Goal: Task Accomplishment & Management: Manage account settings

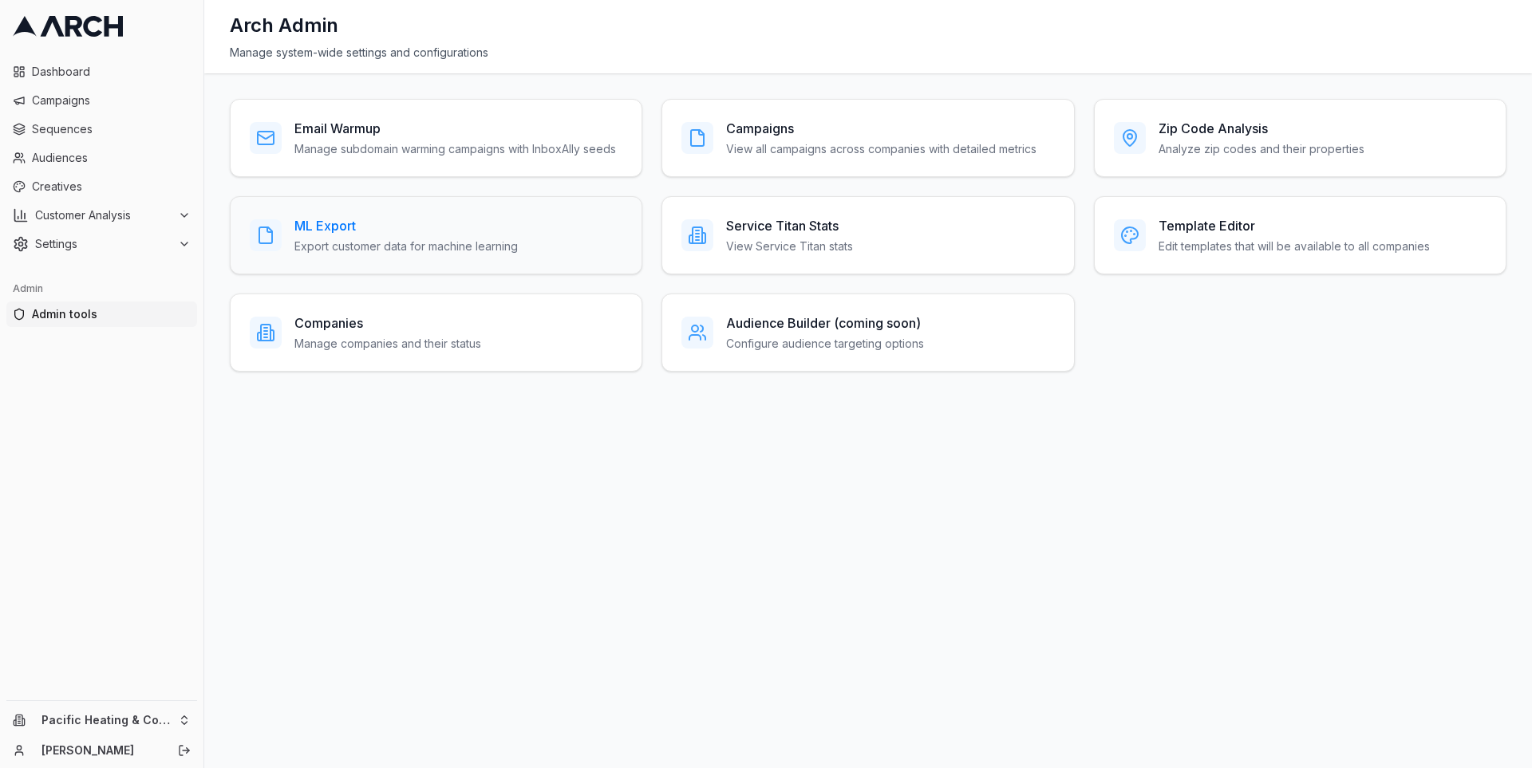
click at [357, 251] on p "Export customer data for machine learning" at bounding box center [405, 247] width 223 height 16
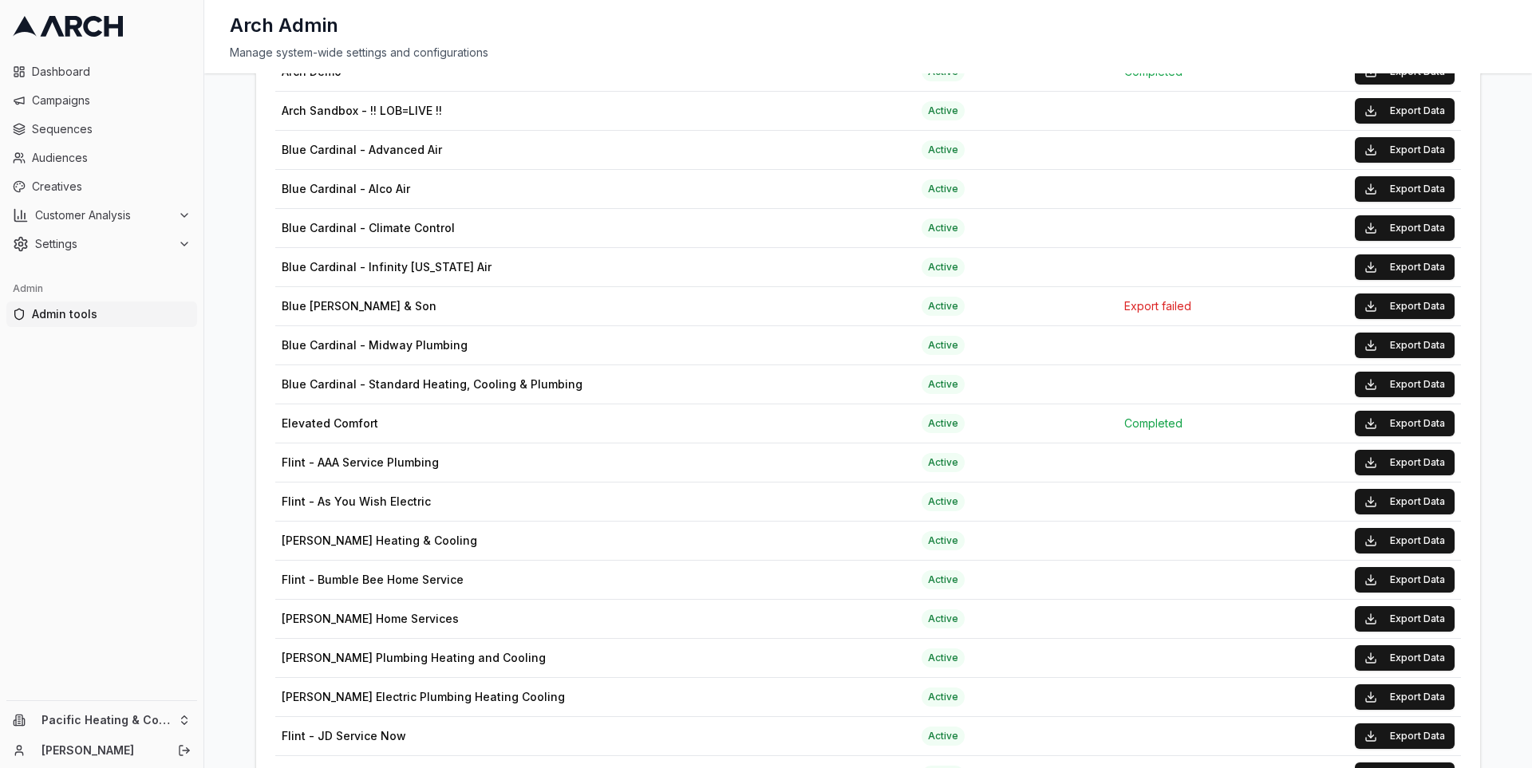
scroll to position [699, 0]
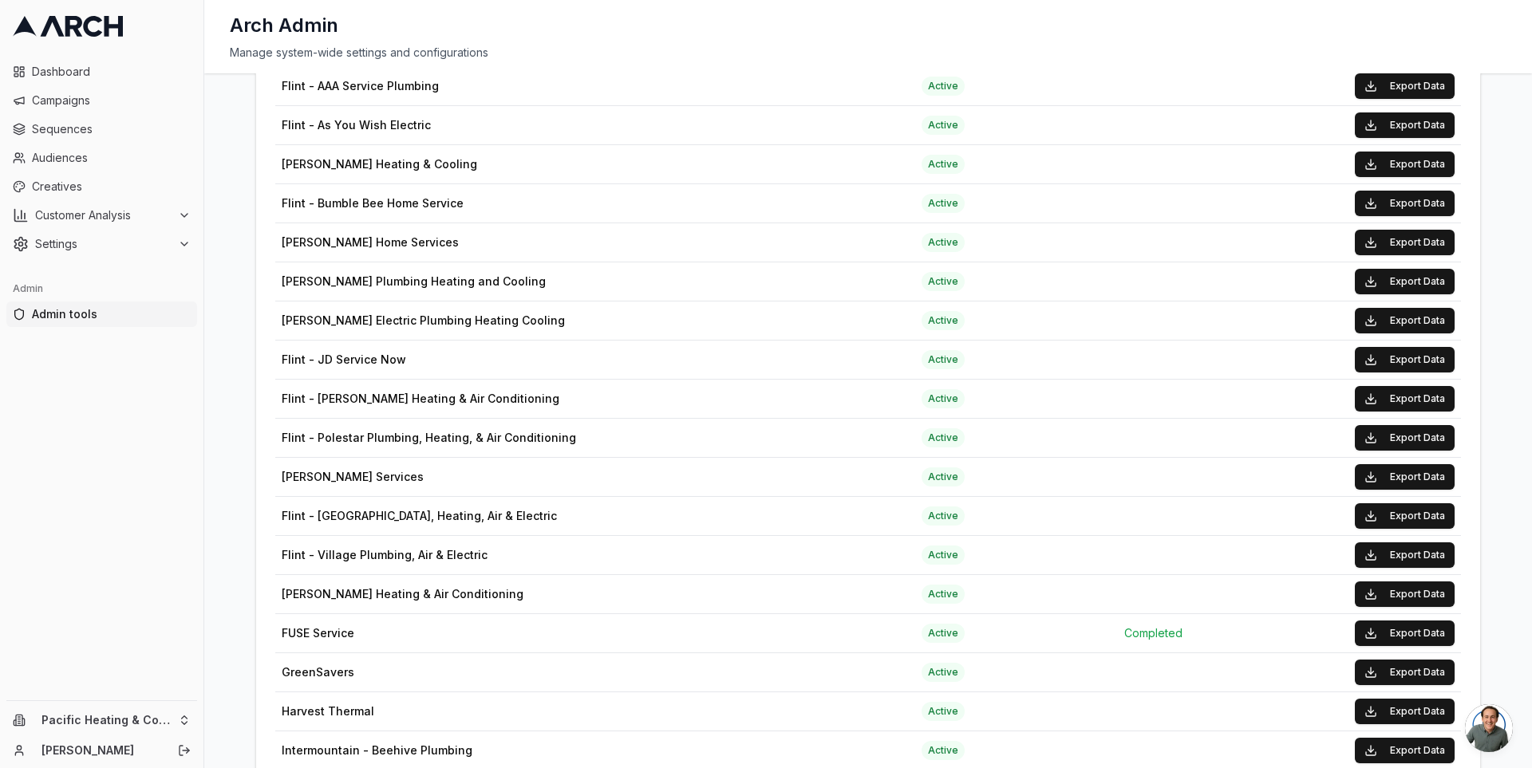
click at [238, 179] on div "Service Titan ML Export Export customer data from Service Titan companies for m…" at bounding box center [868, 515] width 1276 height 2230
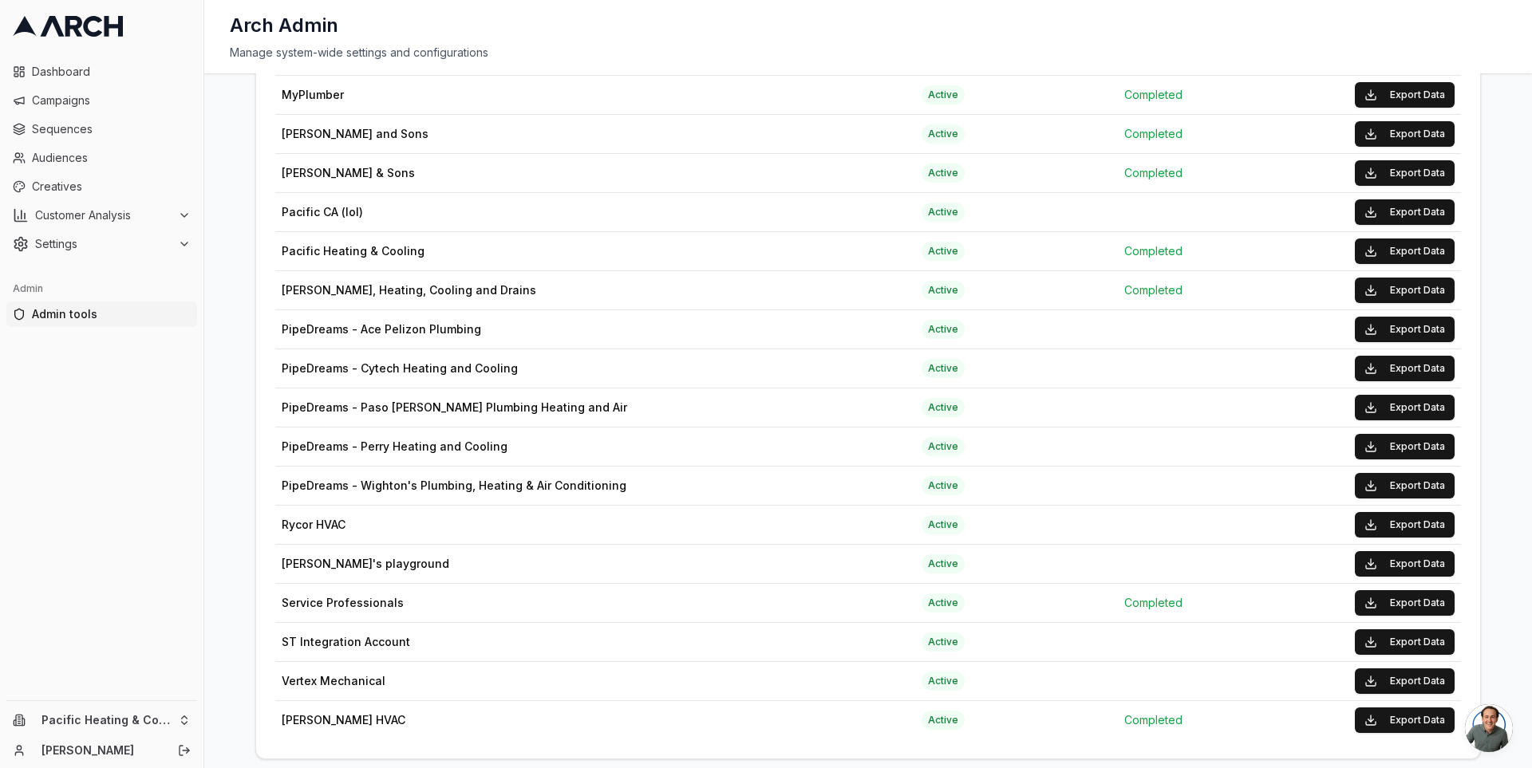
scroll to position [1566, 0]
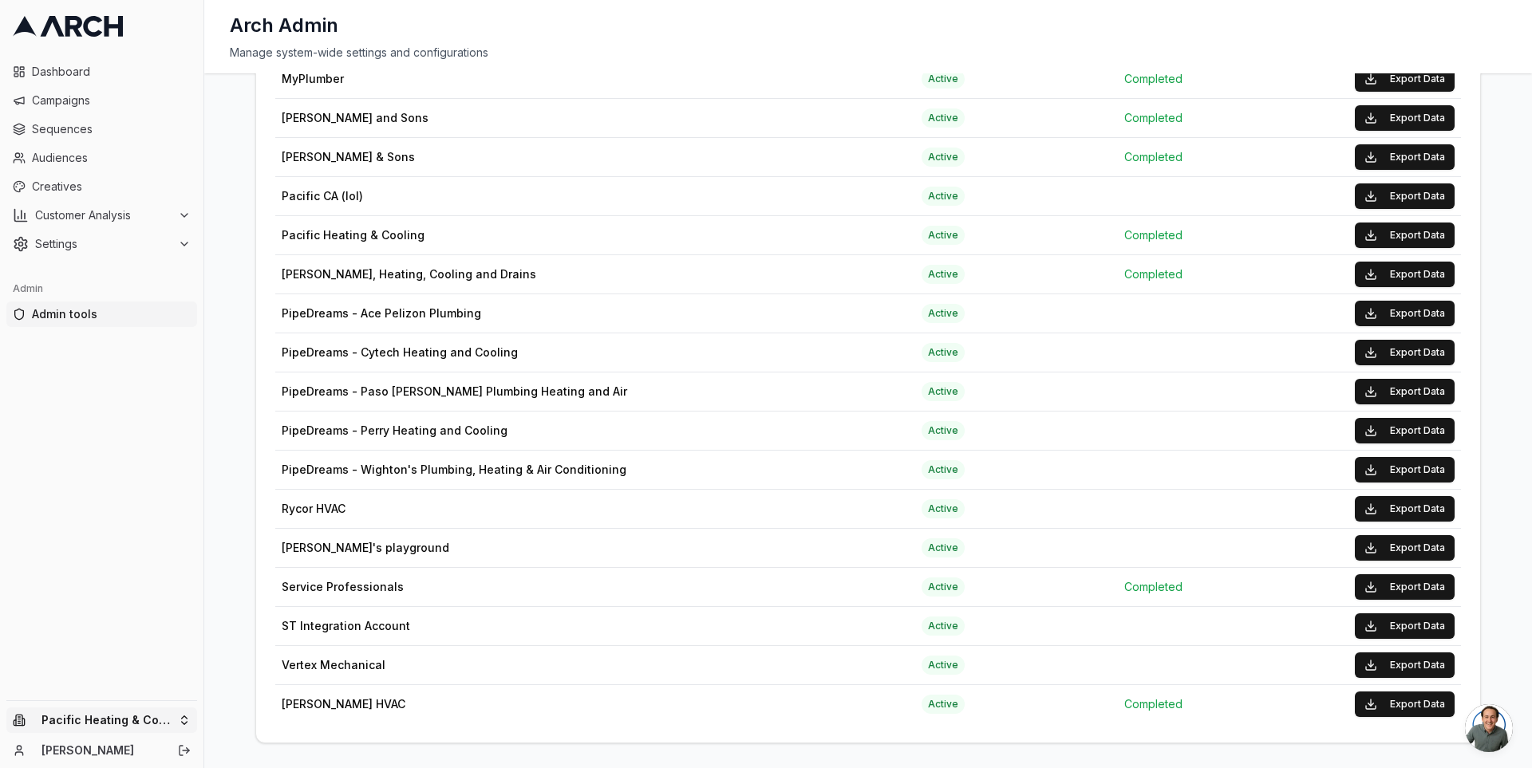
click at [181, 709] on html "Dashboard Campaigns Sequences Audiences Creatives Customer Analysis Settings Ad…" at bounding box center [766, 384] width 1532 height 768
click at [234, 398] on html "Dashboard Campaigns Sequences Audiences Creatives Customer Analysis Settings Ad…" at bounding box center [766, 384] width 1532 height 768
click at [84, 34] on icon at bounding box center [68, 26] width 110 height 21
click at [168, 715] on html "Dashboard Campaigns Sequences Audiences Creatives Customer Analysis Settings Ad…" at bounding box center [766, 384] width 1532 height 768
click at [215, 301] on html "Dashboard Campaigns Sequences Audiences Creatives Customer Analysis Settings Ad…" at bounding box center [766, 384] width 1532 height 768
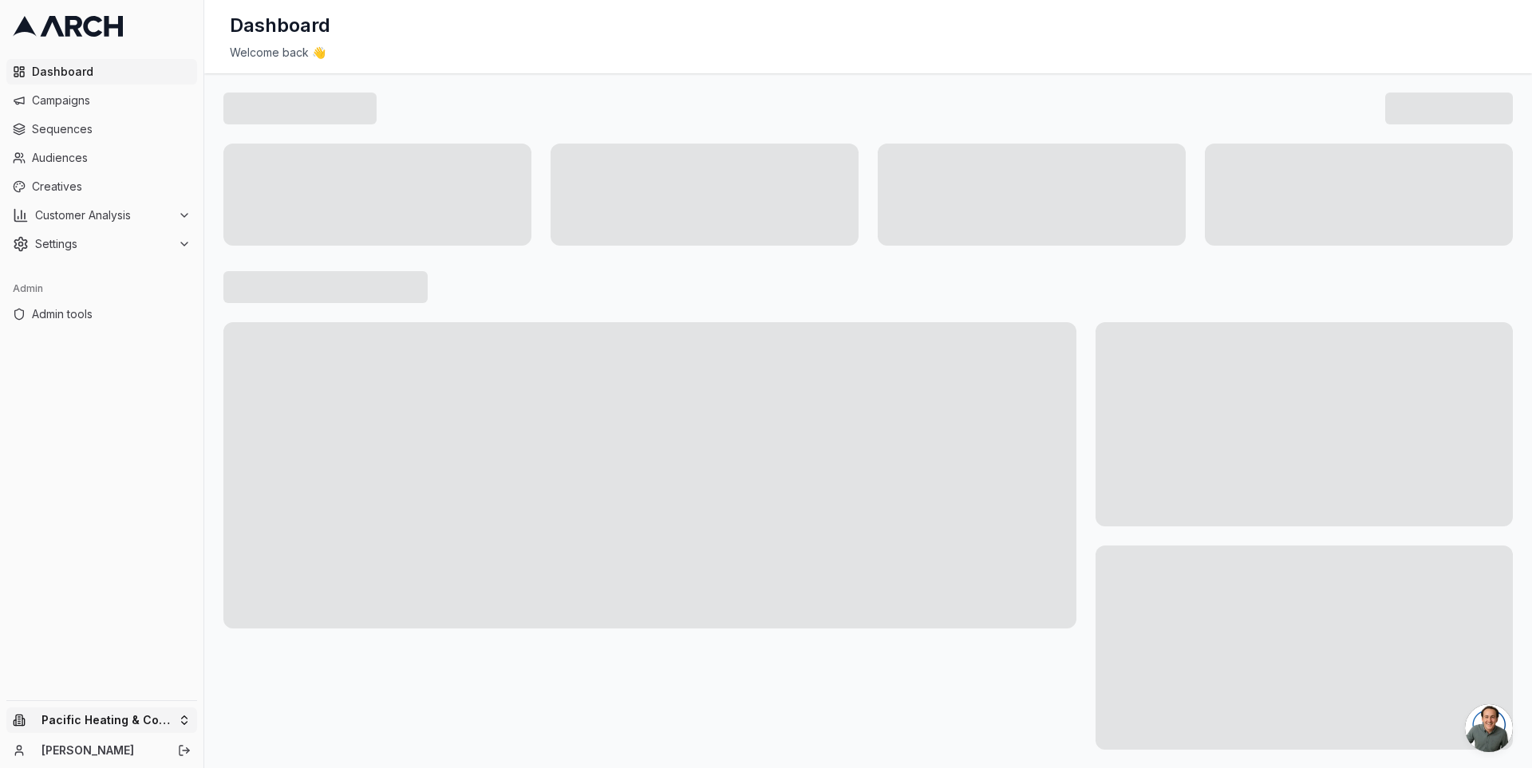
click at [182, 709] on html "Dashboard Campaigns Sequences Audiences Creatives Customer Analysis Settings Ad…" at bounding box center [766, 384] width 1532 height 768
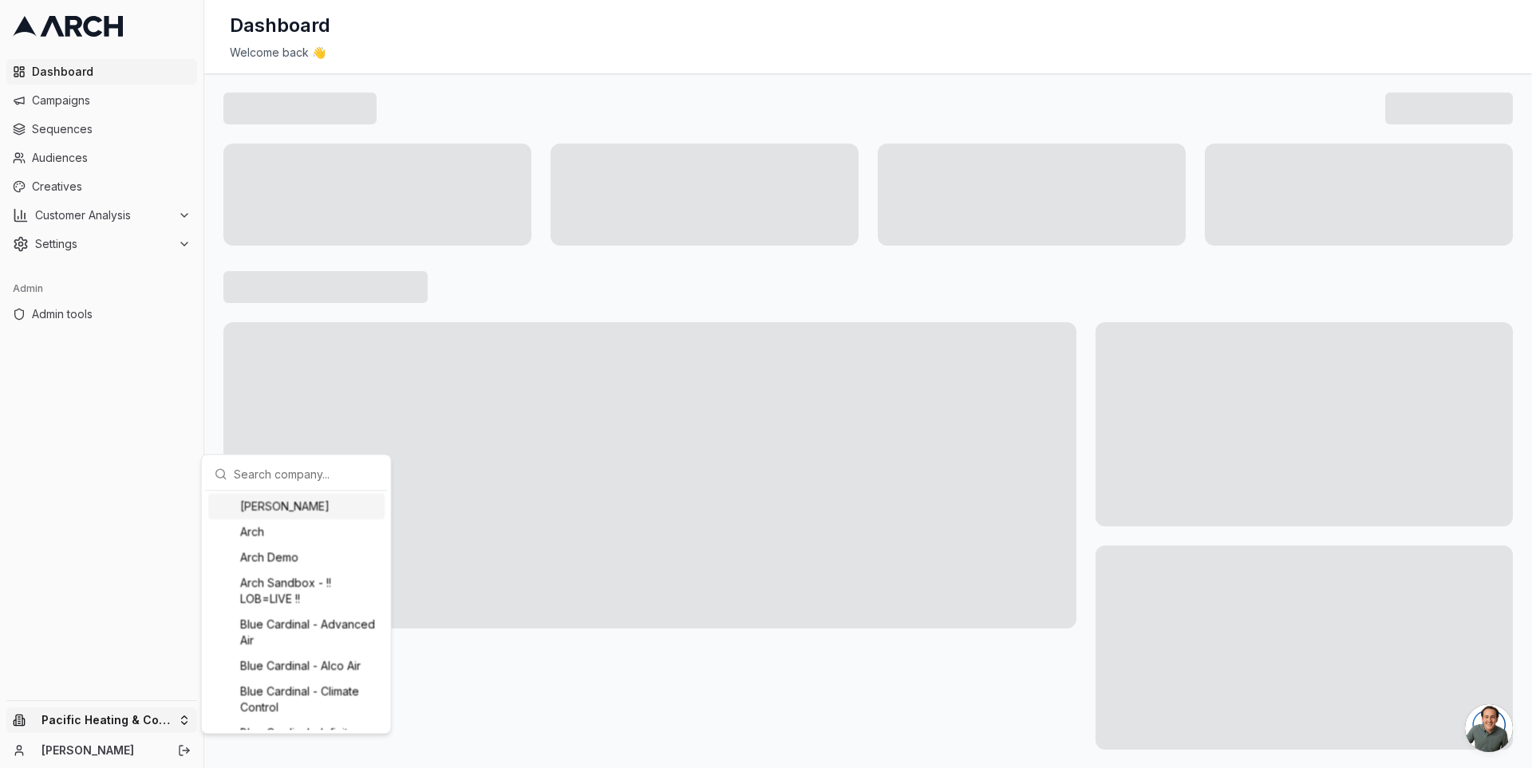
click at [286, 507] on div "Albert Nahman" at bounding box center [296, 507] width 176 height 26
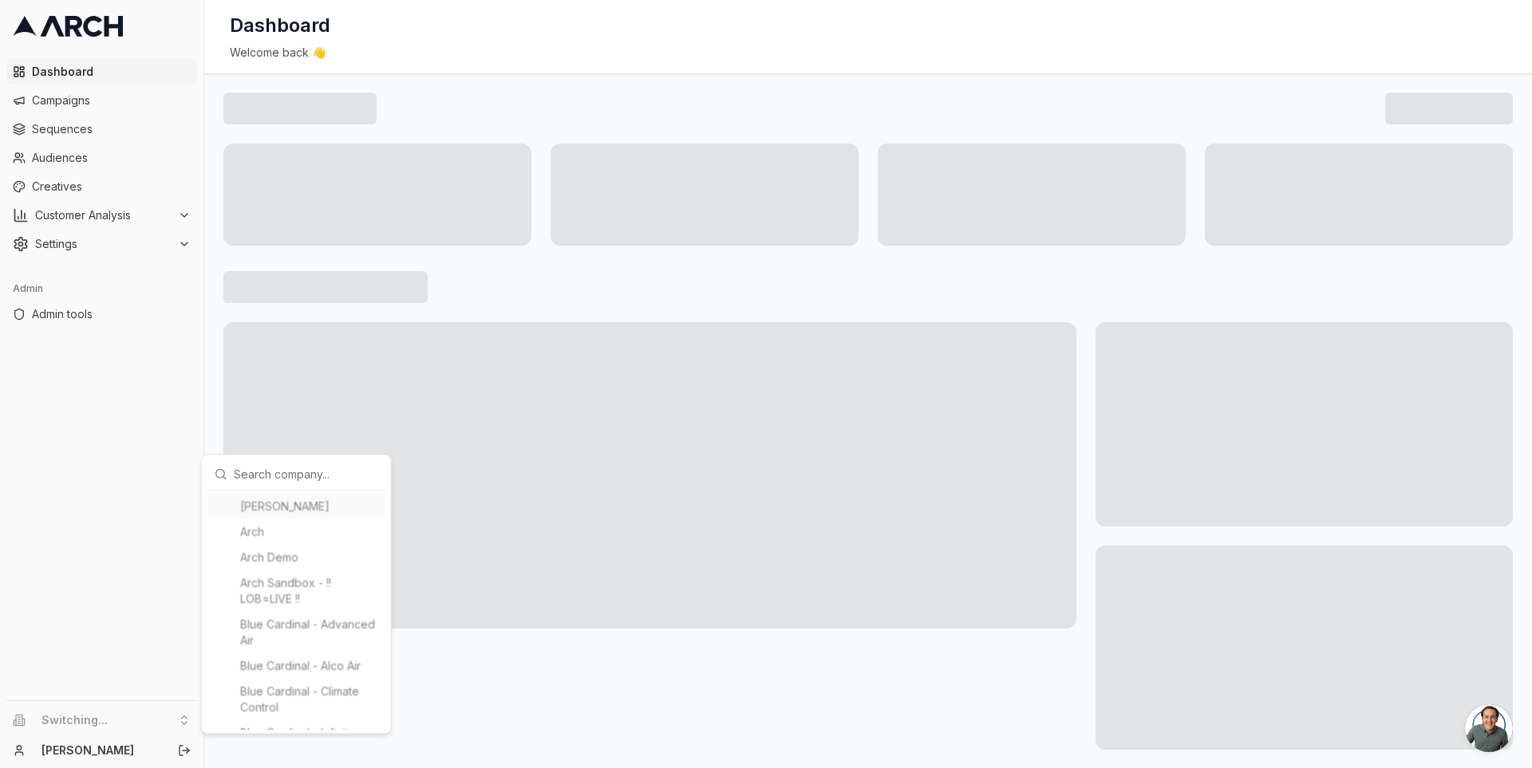
click at [207, 169] on html "Dashboard Campaigns Sequences Audiences Creatives Customer Analysis Settings Ad…" at bounding box center [766, 384] width 1532 height 768
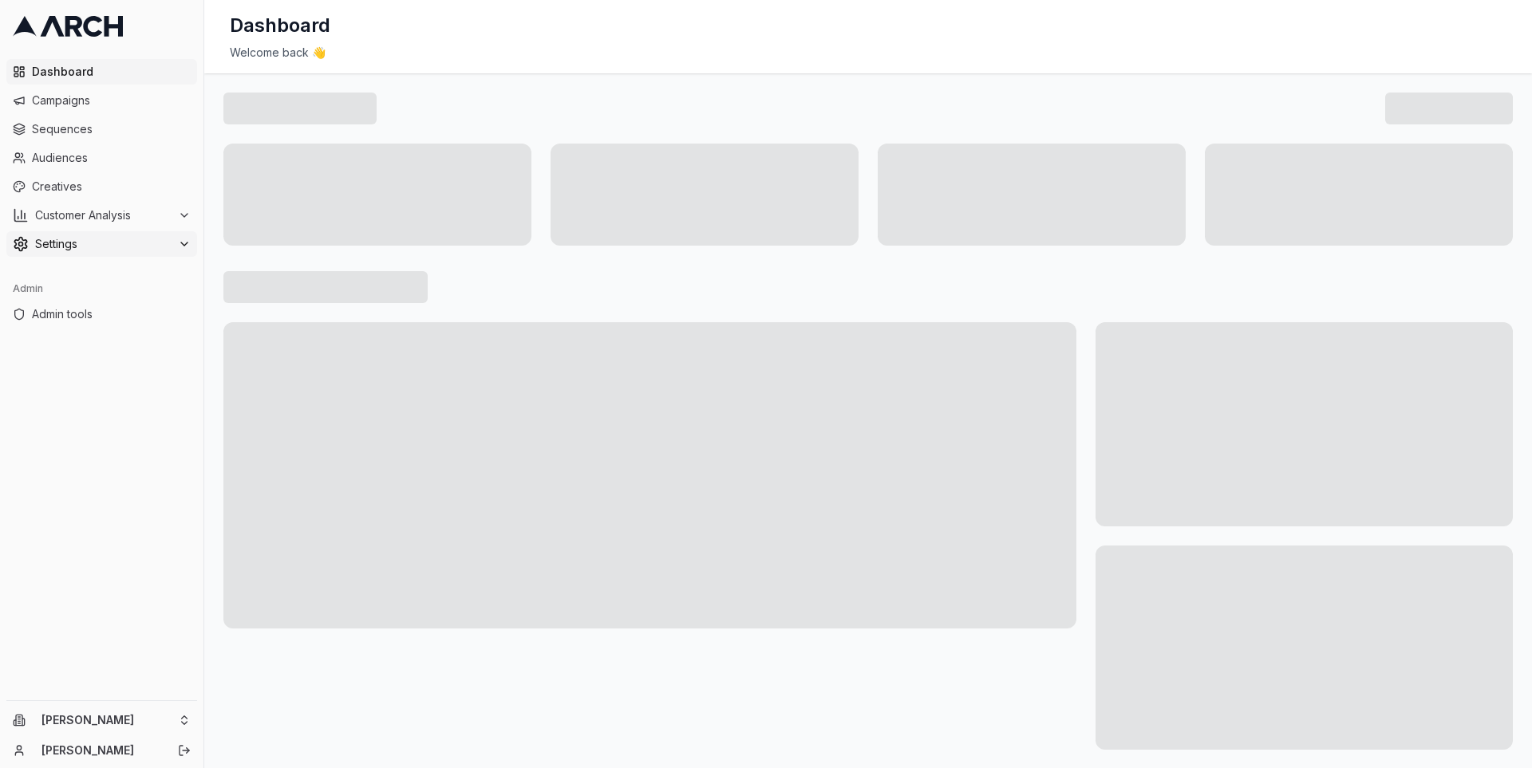
click at [161, 238] on span "Settings" at bounding box center [103, 244] width 136 height 16
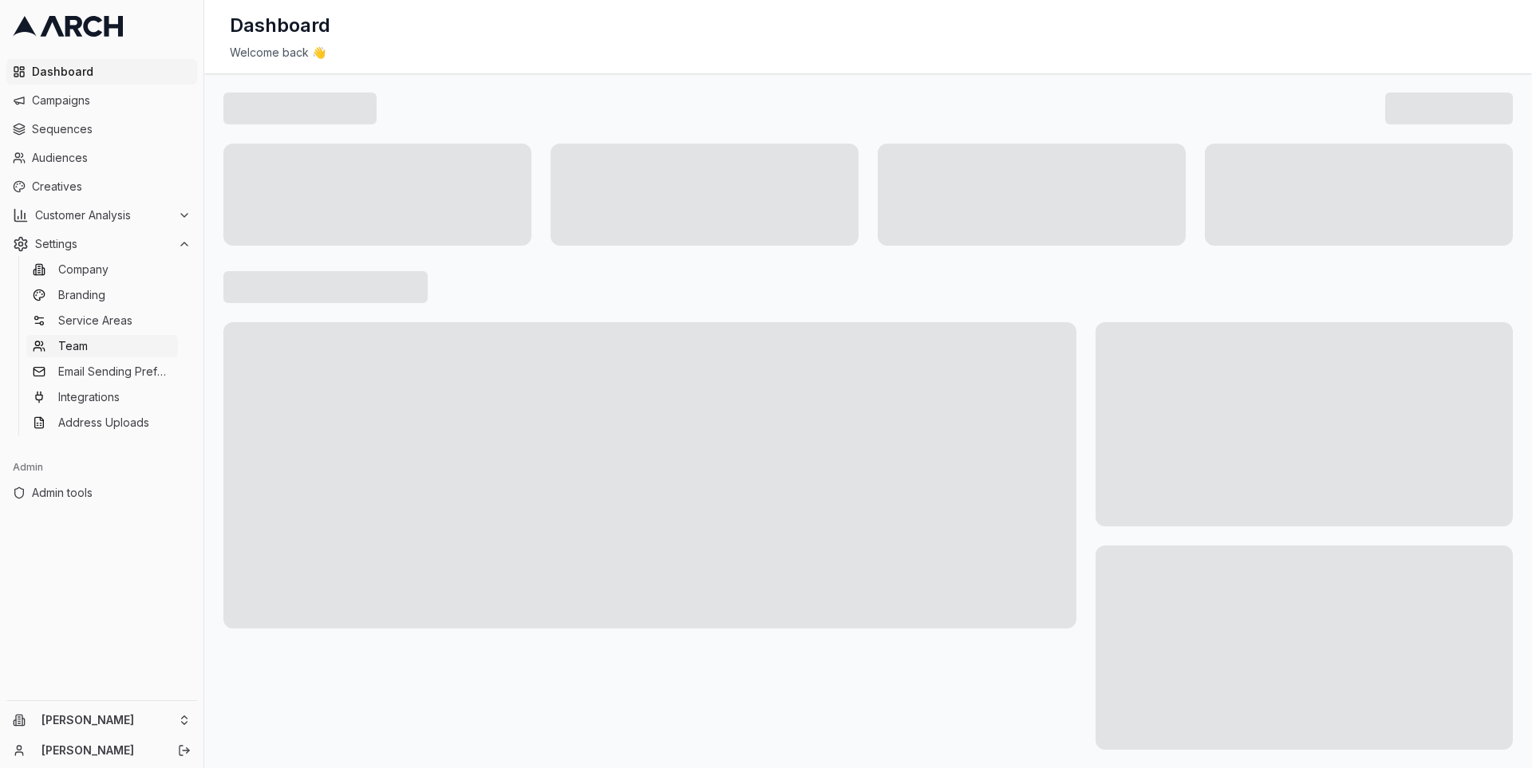
click at [131, 348] on link "Team" at bounding box center [102, 346] width 152 height 22
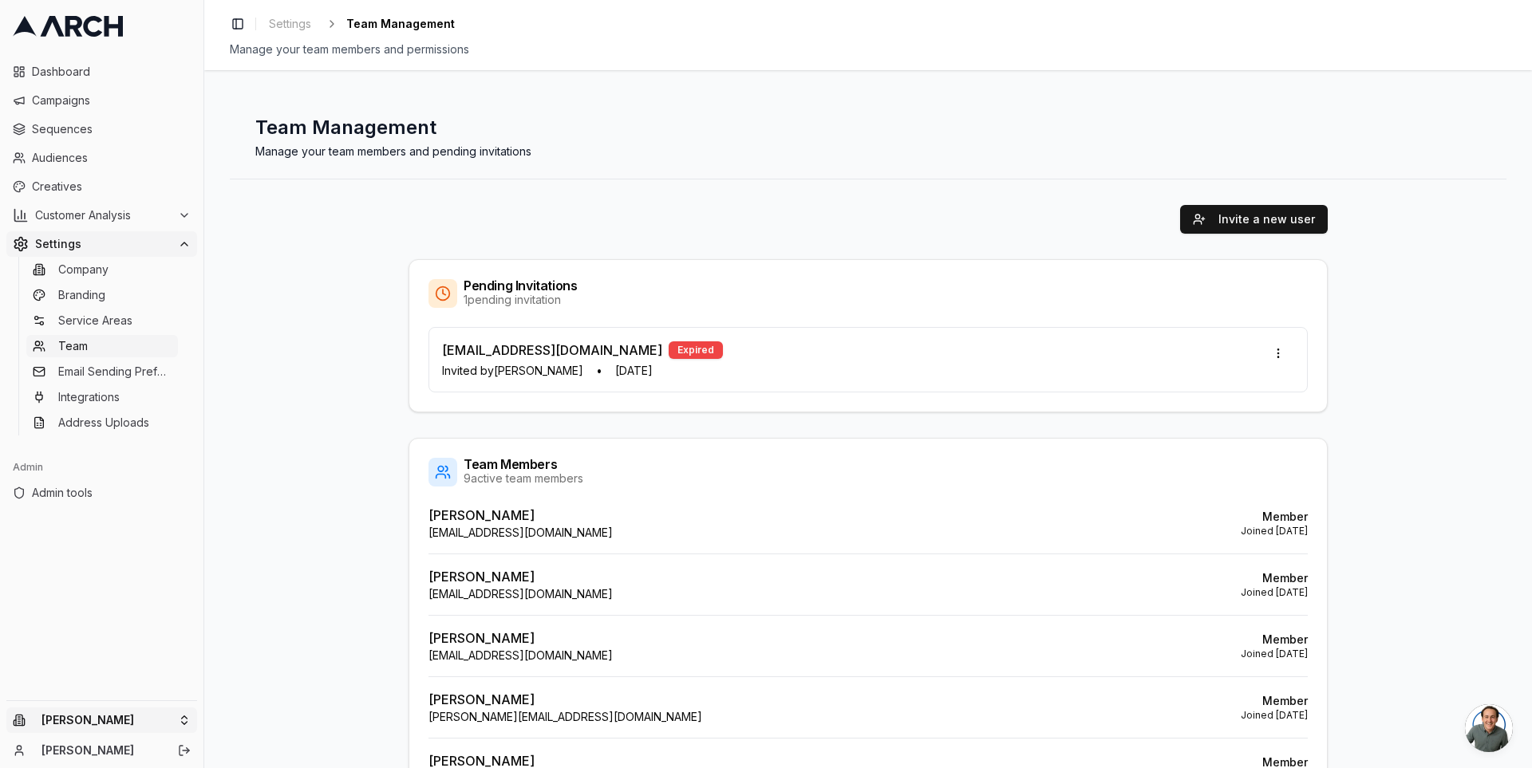
click at [178, 719] on html "Dashboard Campaigns Sequences Audiences Creatives Customer Analysis Settings Co…" at bounding box center [766, 384] width 1532 height 768
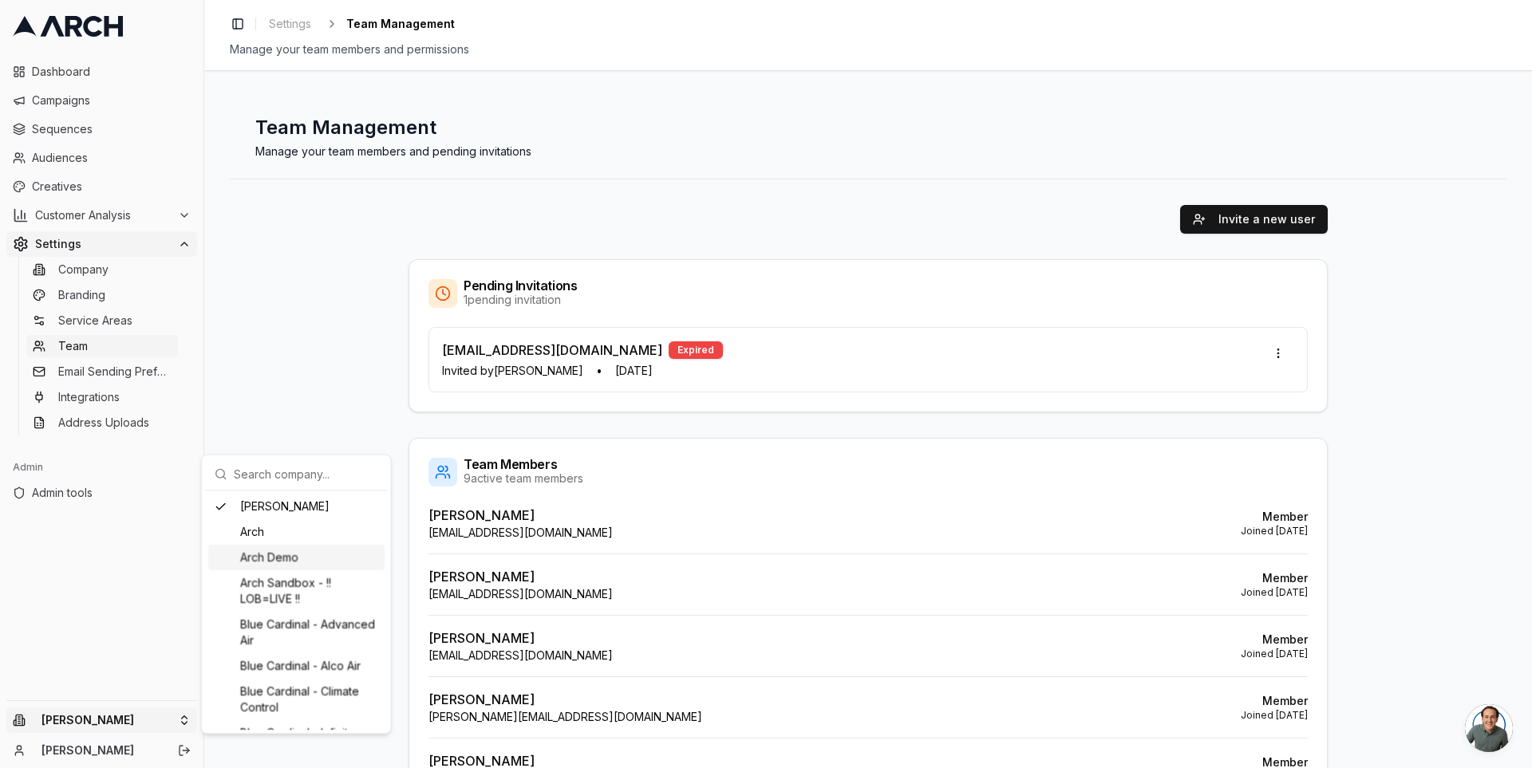
click at [274, 565] on div "Arch Demo" at bounding box center [296, 558] width 176 height 26
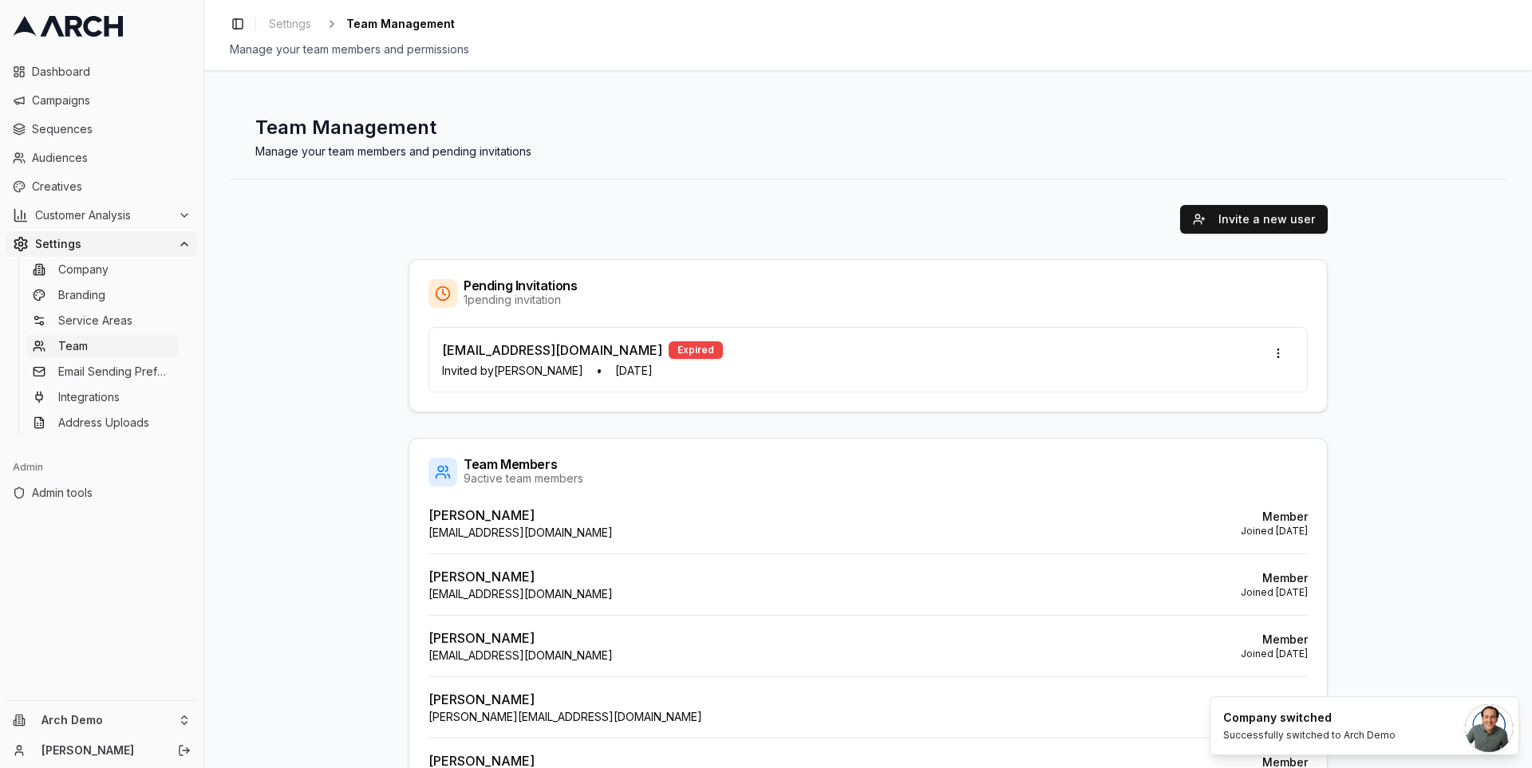
click at [271, 388] on div "Invite a new user Pending Invitations 1 pending invitation amit@pipedreams.com …" at bounding box center [868, 634] width 1276 height 911
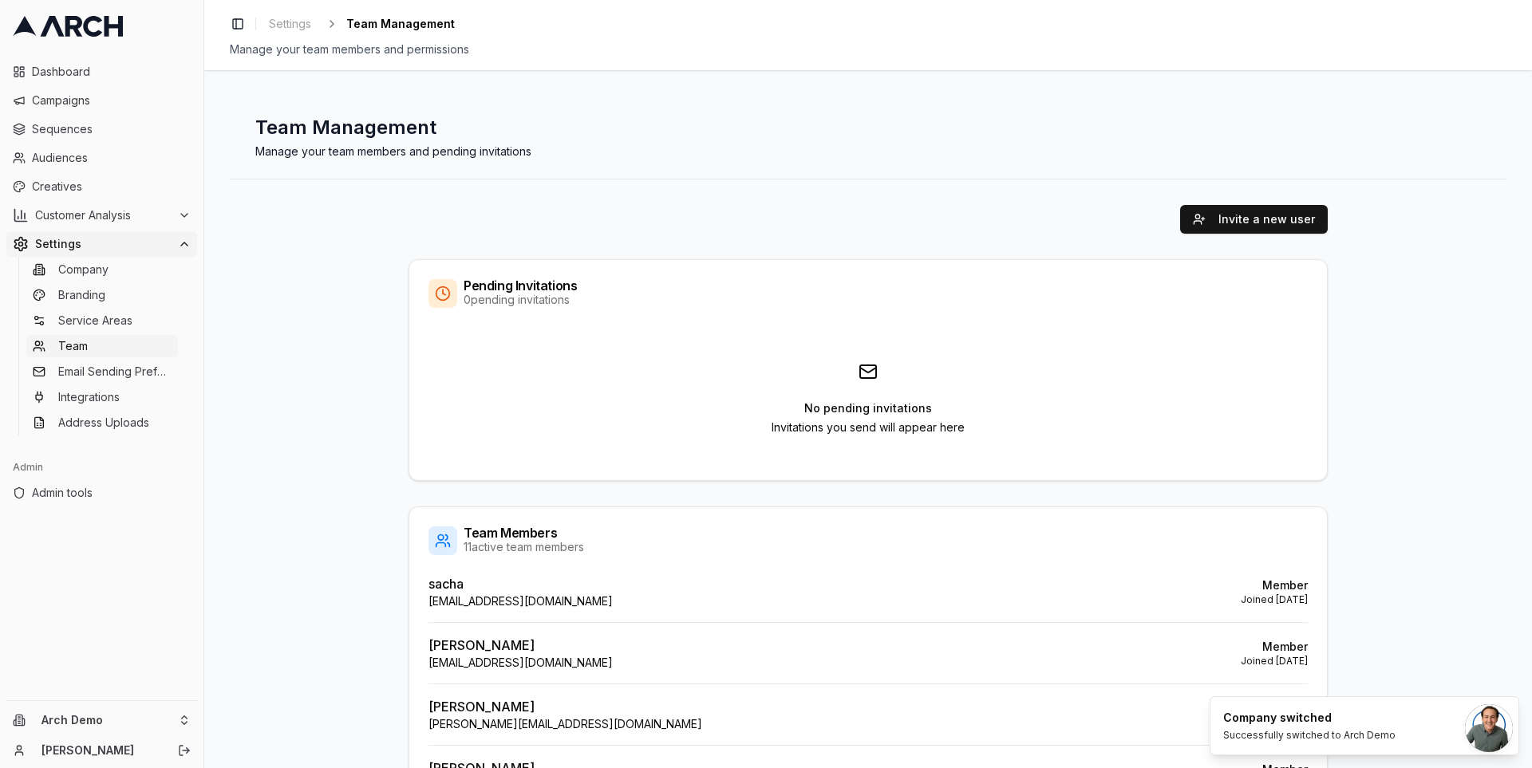
click at [102, 352] on link "Team" at bounding box center [102, 346] width 152 height 22
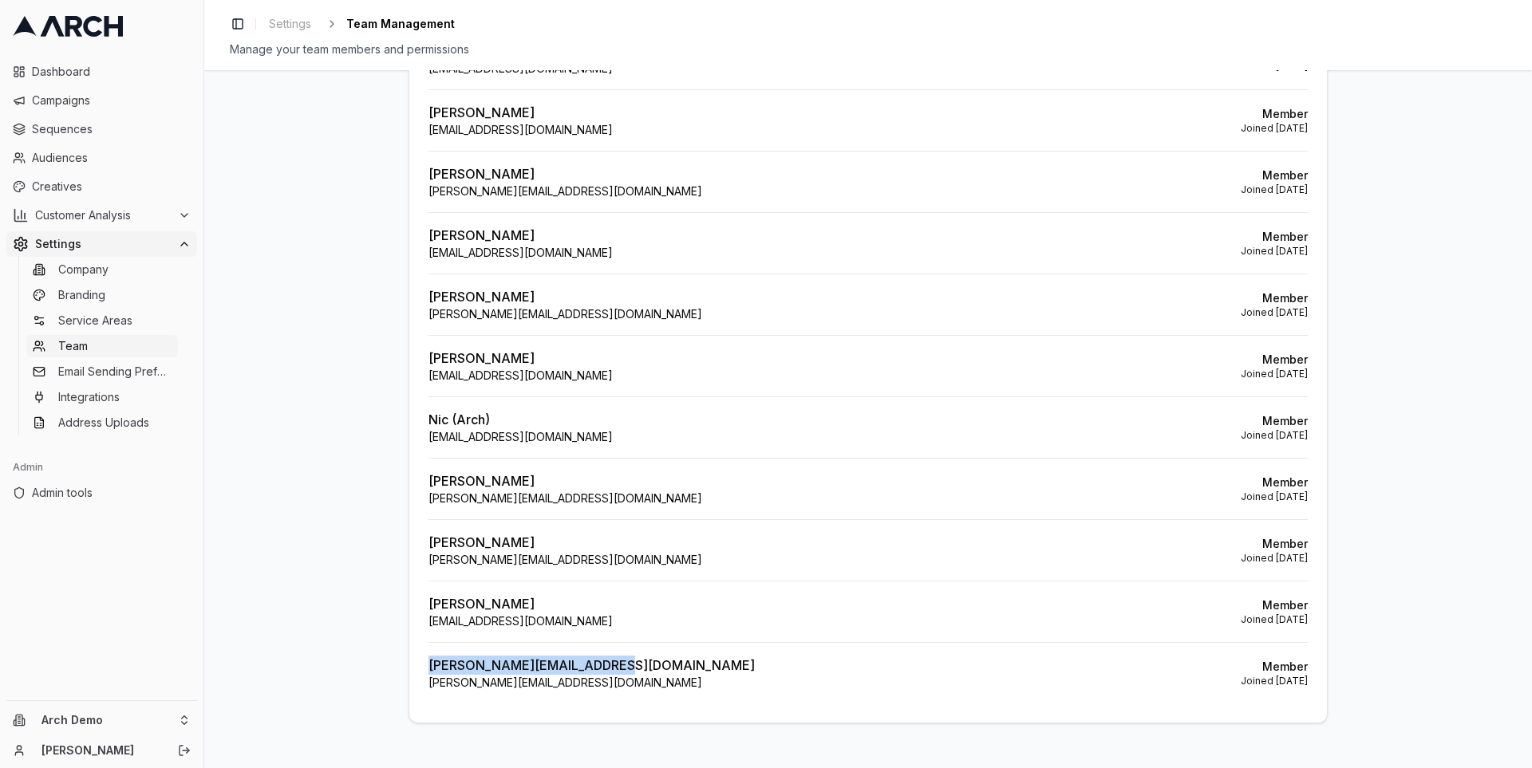
drag, startPoint x: 613, startPoint y: 660, endPoint x: 420, endPoint y: 656, distance: 193.9
click at [420, 656] on div "sacha [EMAIL_ADDRESS][DOMAIN_NAME] Member Joined [DATE] Sacha [EMAIL_ADDRESS][D…" at bounding box center [867, 381] width 917 height 681
click at [316, 463] on div "Invite a new user Pending Invitations 0 pending invitations No pending invitati…" at bounding box center [868, 198] width 1276 height 1102
click at [128, 343] on link "Team" at bounding box center [102, 346] width 152 height 22
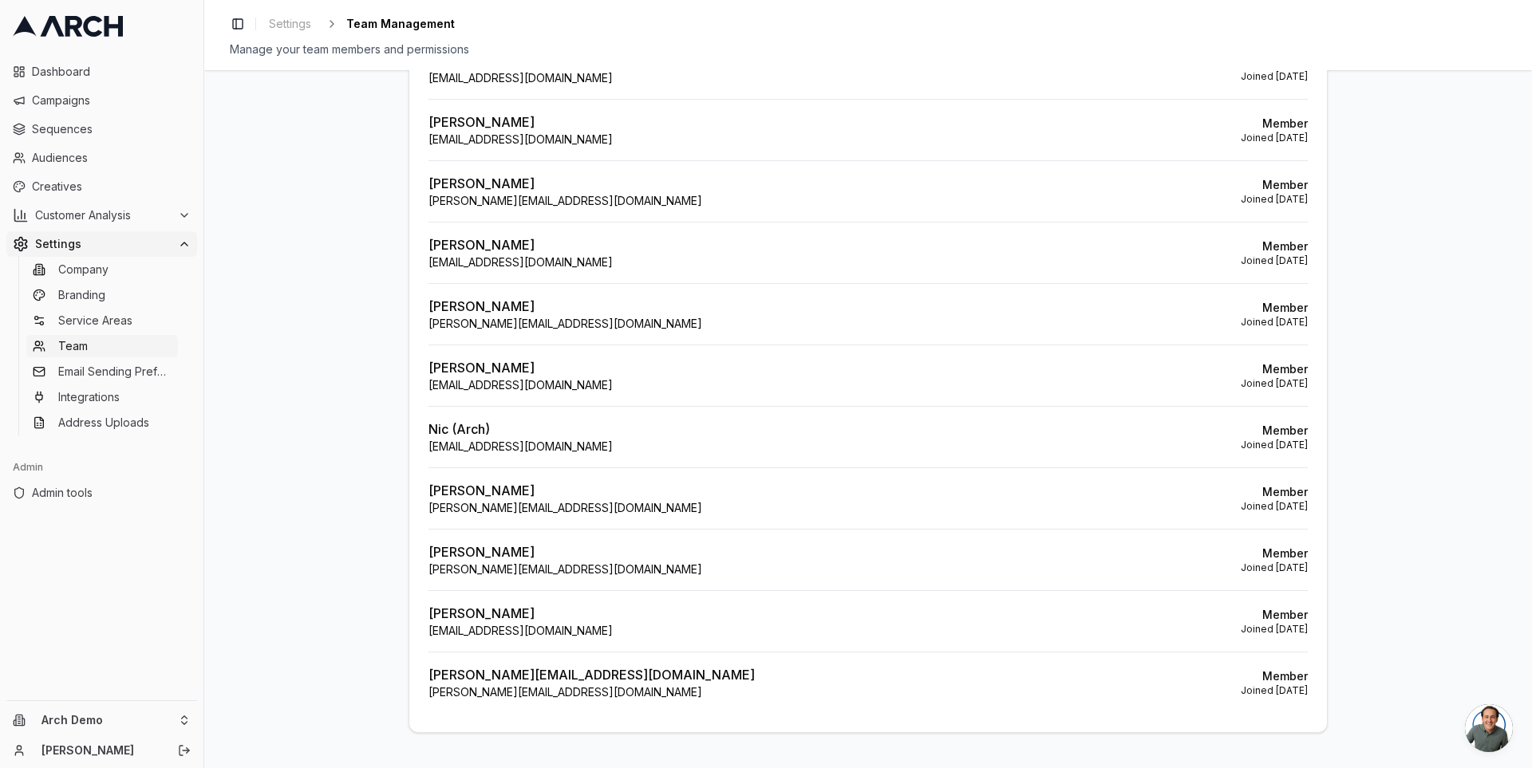
scroll to position [524, 0]
click at [182, 724] on html "Dashboard Campaigns Sequences Audiences Creatives Customer Analysis Settings Co…" at bounding box center [766, 384] width 1532 height 768
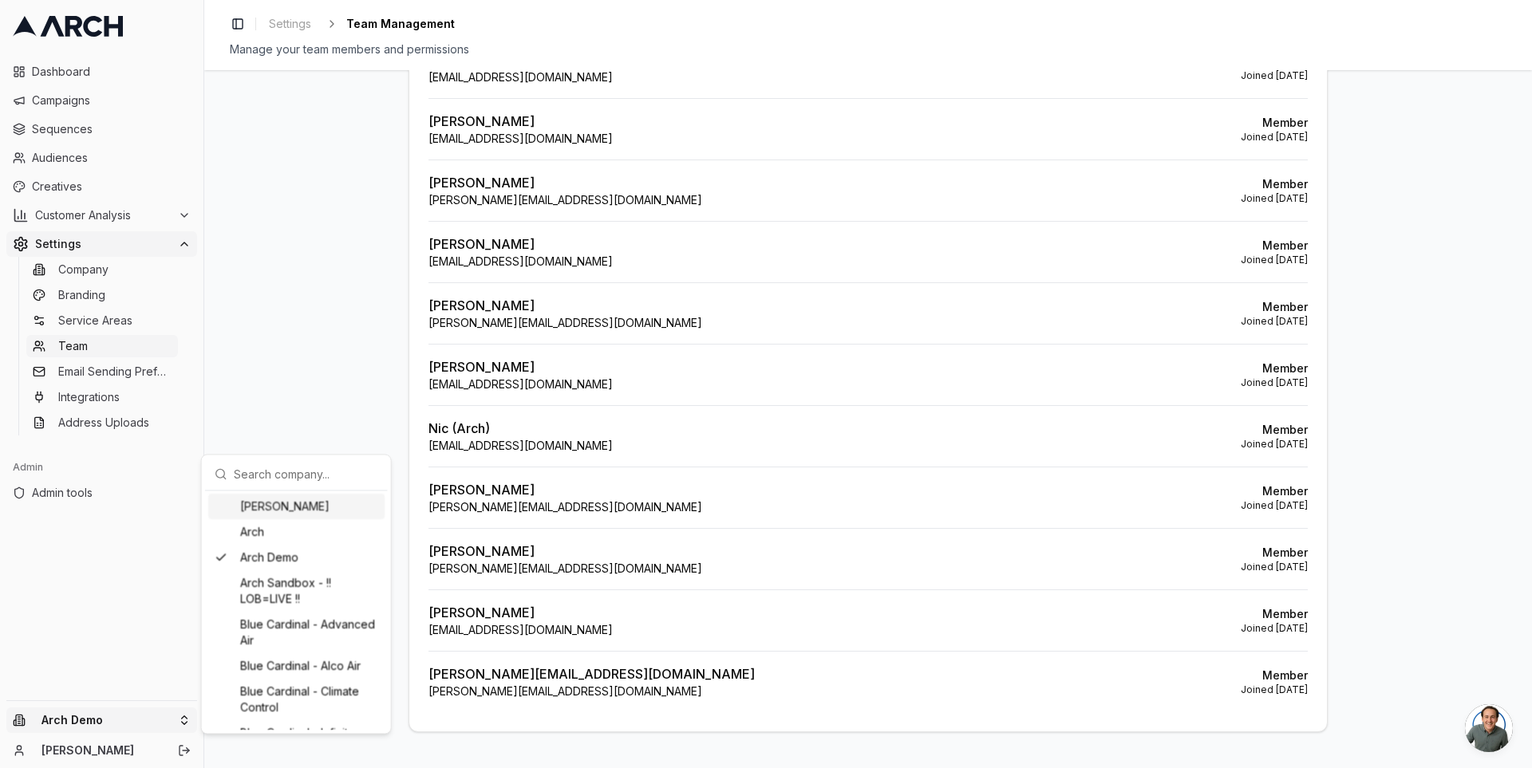
click at [269, 507] on div "[PERSON_NAME]" at bounding box center [296, 507] width 176 height 26
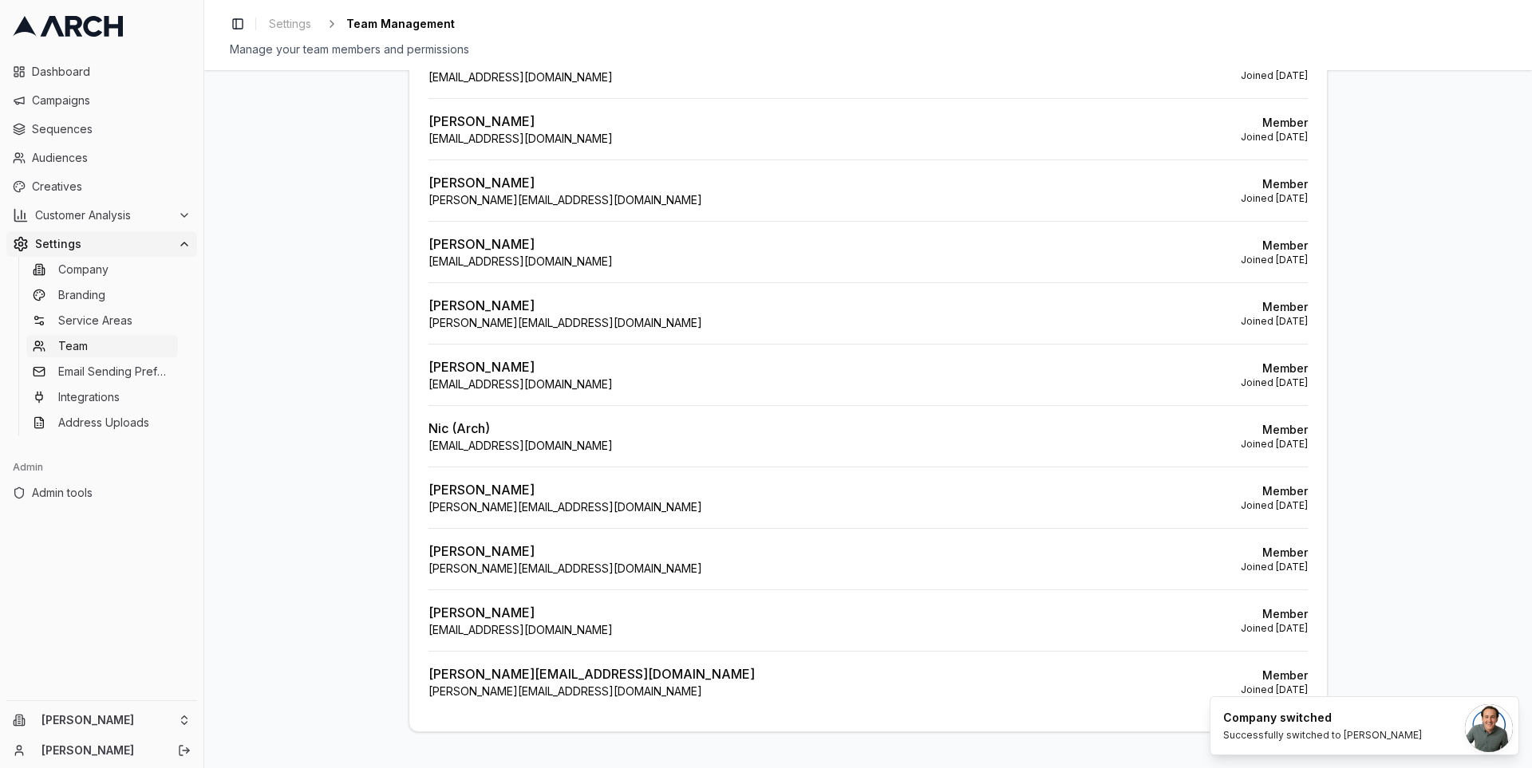
scroll to position [341, 0]
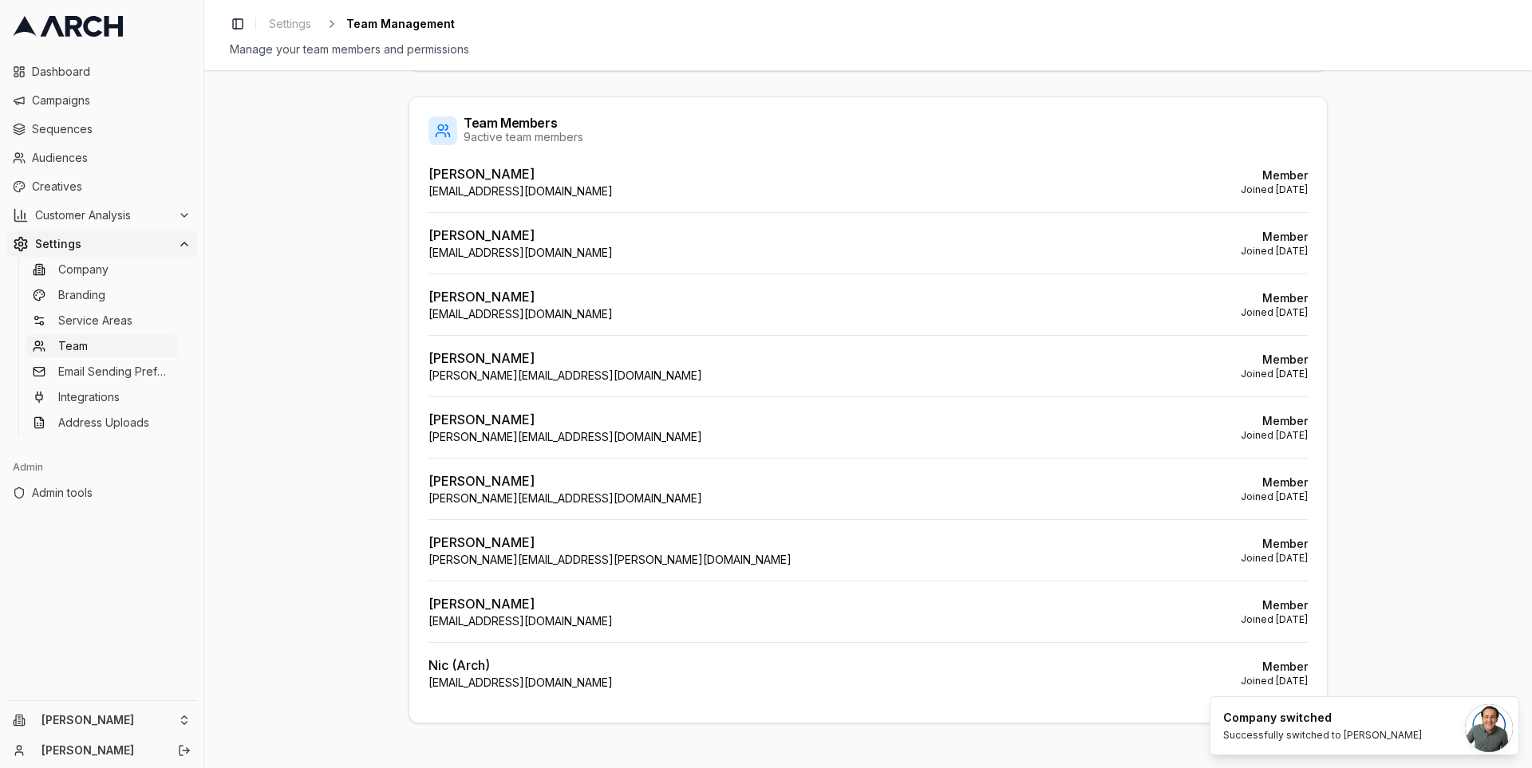
click at [130, 350] on link "Team" at bounding box center [102, 346] width 152 height 22
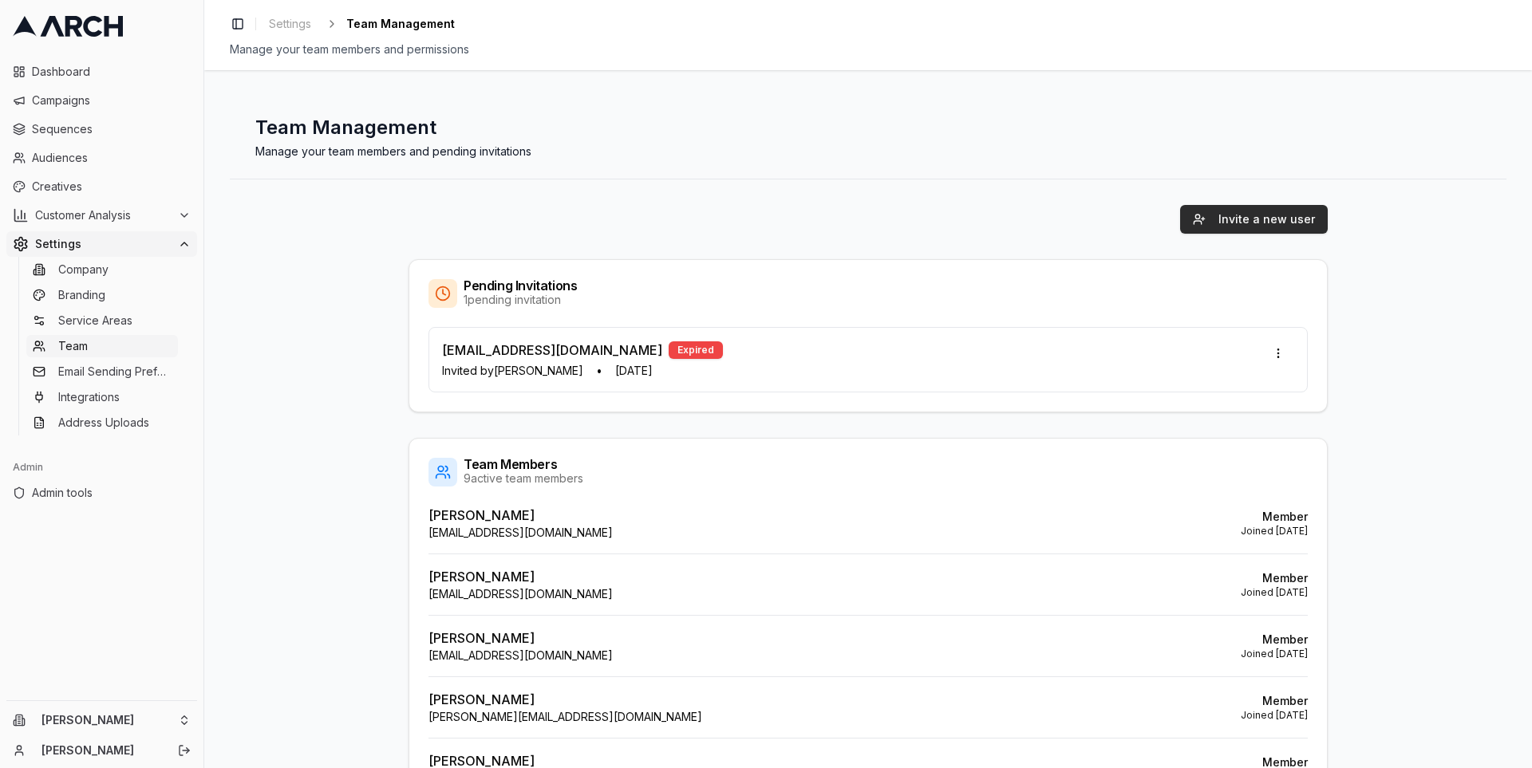
click at [1216, 211] on button "Invite a new user" at bounding box center [1254, 219] width 148 height 29
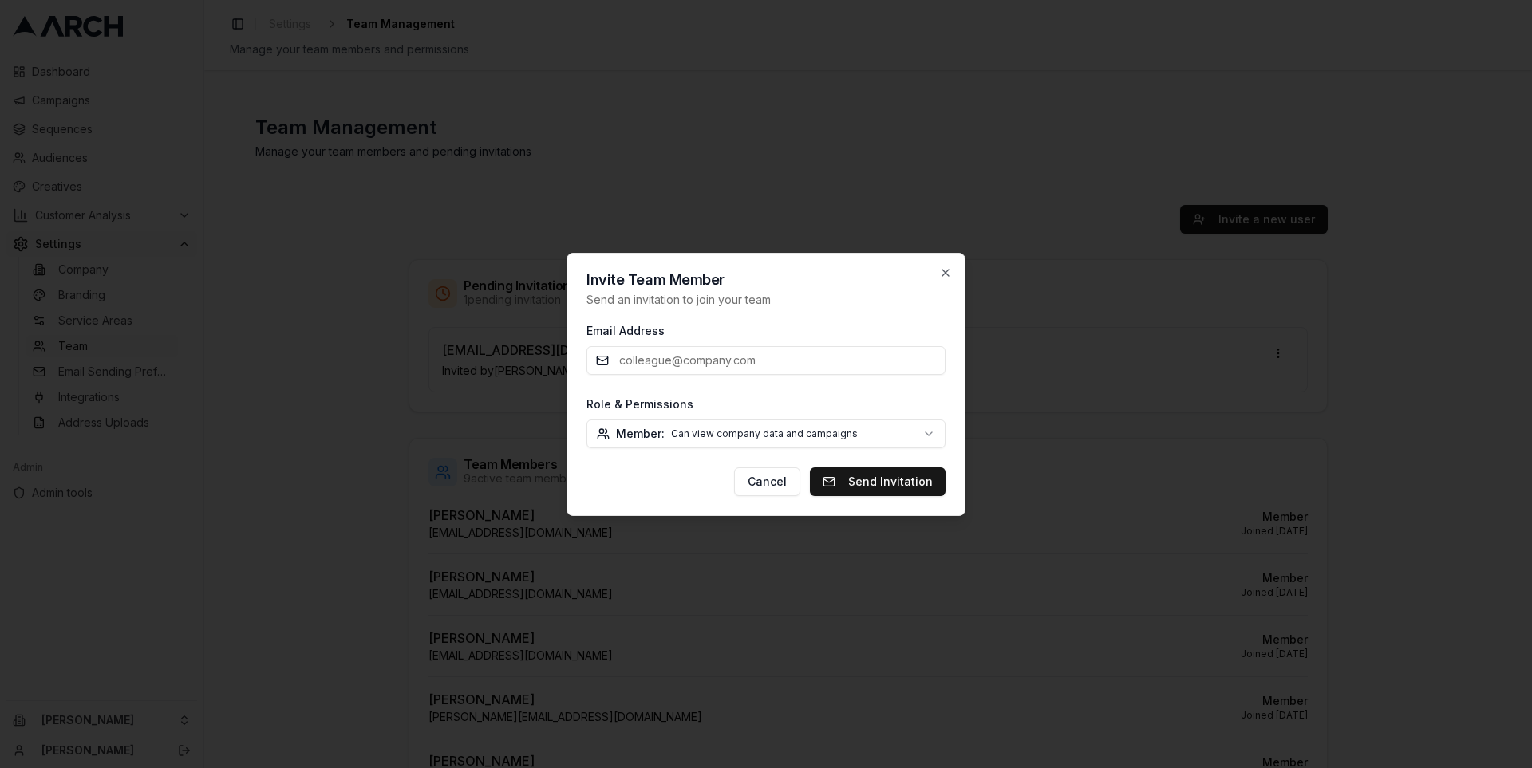
click at [714, 364] on input "Email Address" at bounding box center [765, 360] width 359 height 29
paste input "inseasonpartners@gmail.com"
type input "inseasonpartners@gmail.com"
click at [804, 432] on body "Dashboard Campaigns Sequences Audiences Creatives Customer Analysis Settings Co…" at bounding box center [766, 384] width 1532 height 768
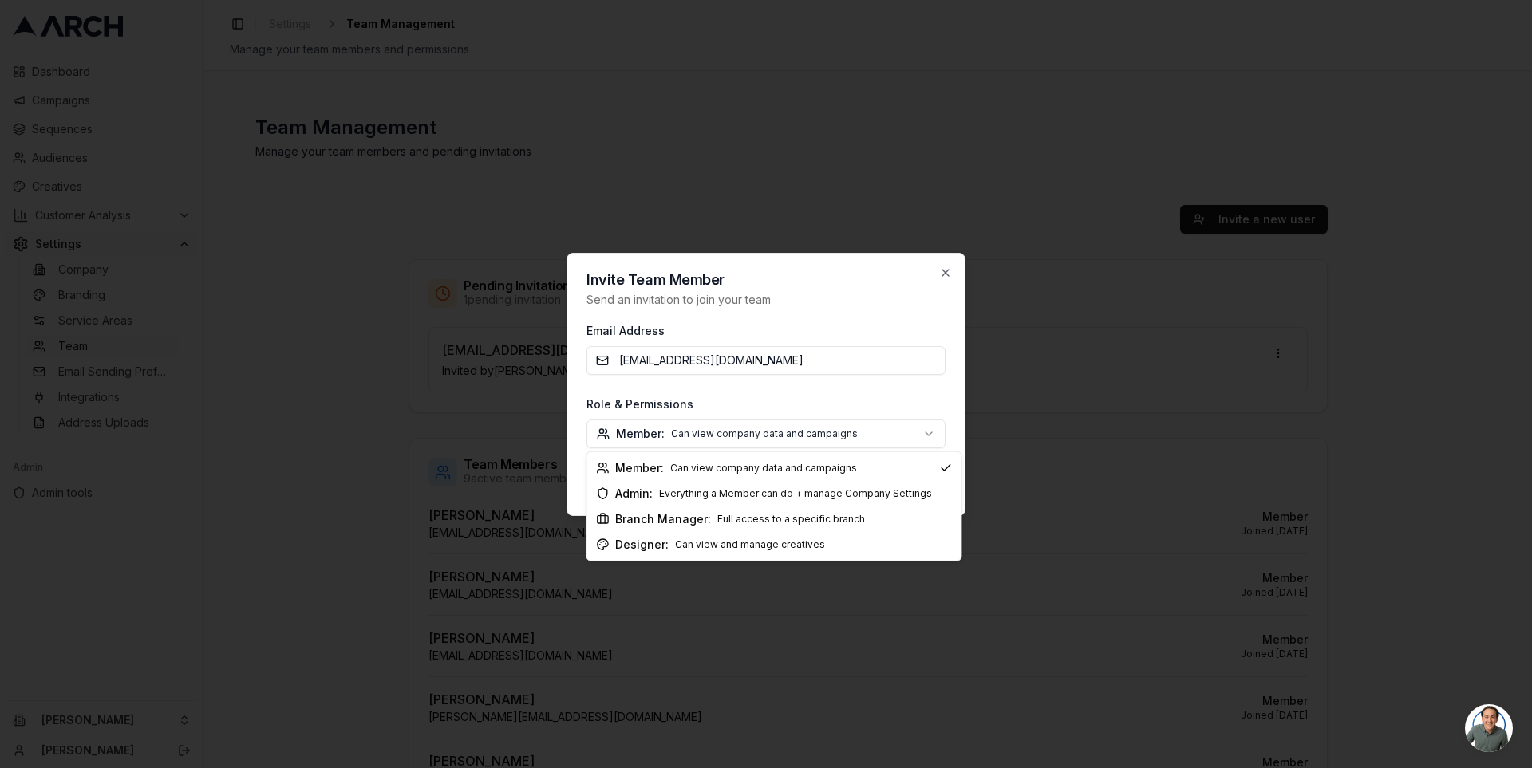
select select "designer"
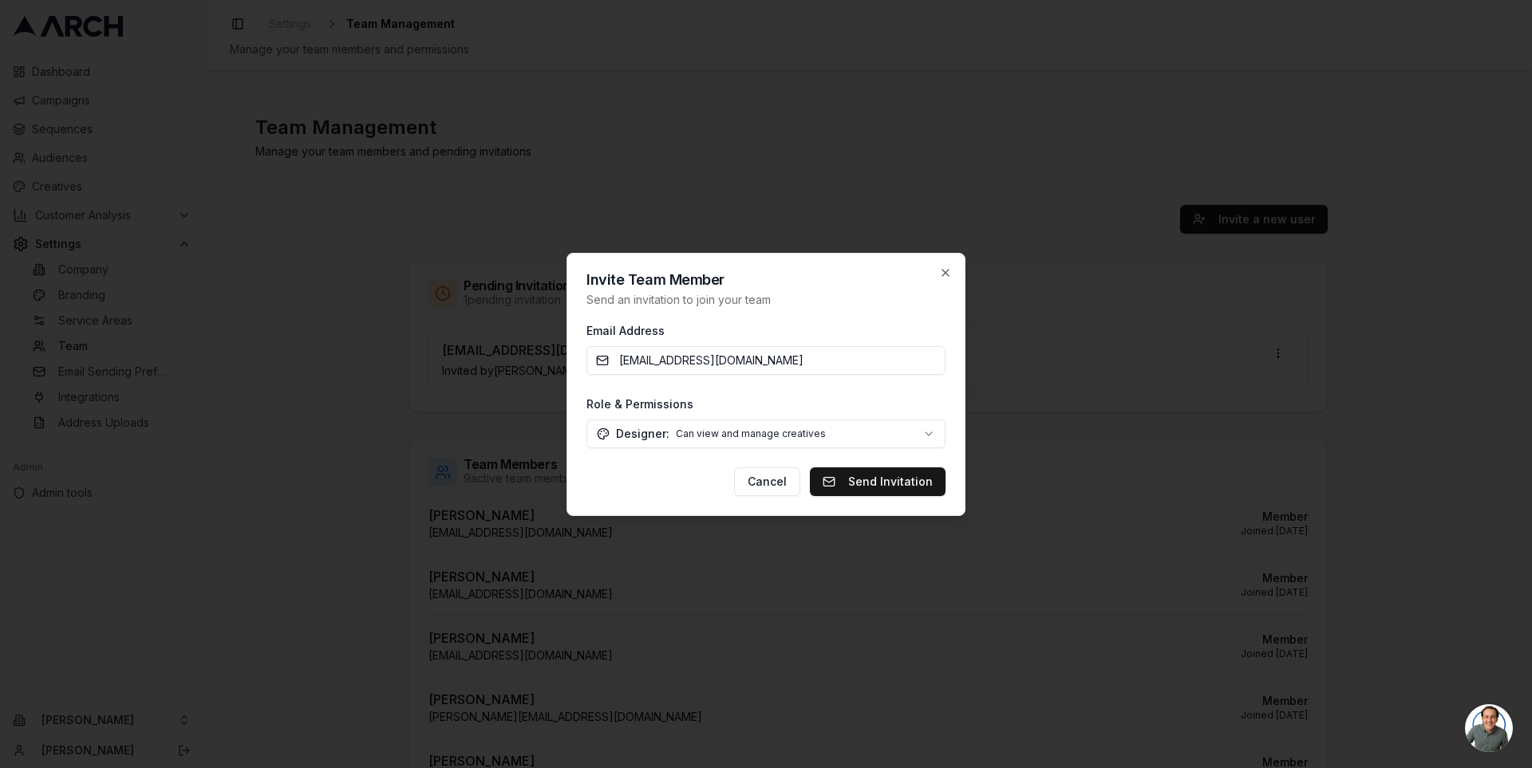
click at [633, 461] on form "Email Address inseasonpartners@gmail.com Role & Permissions Designer: Can view …" at bounding box center [765, 408] width 359 height 175
click at [873, 480] on button "Send Invitation" at bounding box center [878, 481] width 136 height 29
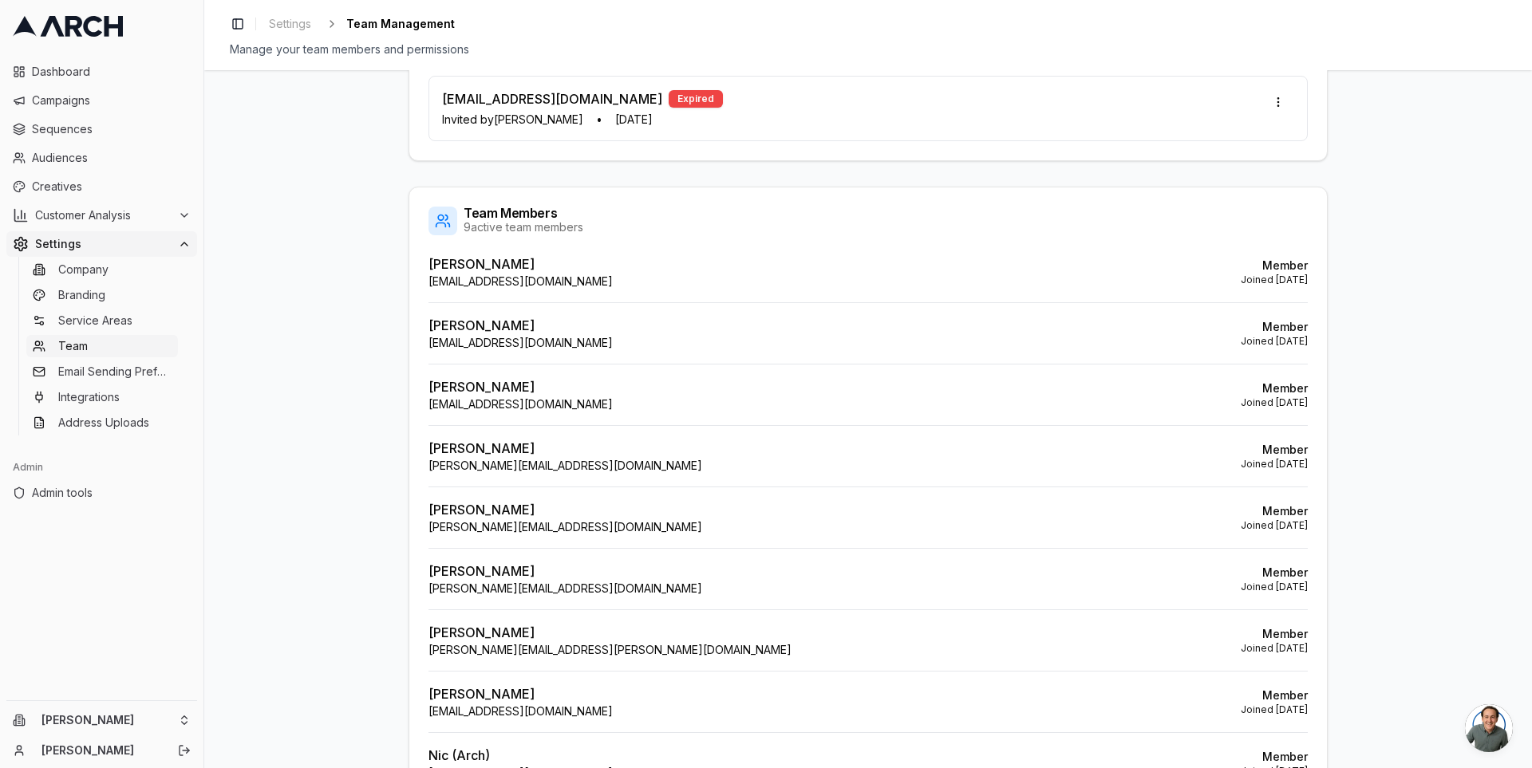
scroll to position [37, 0]
